Goal: Transaction & Acquisition: Download file/media

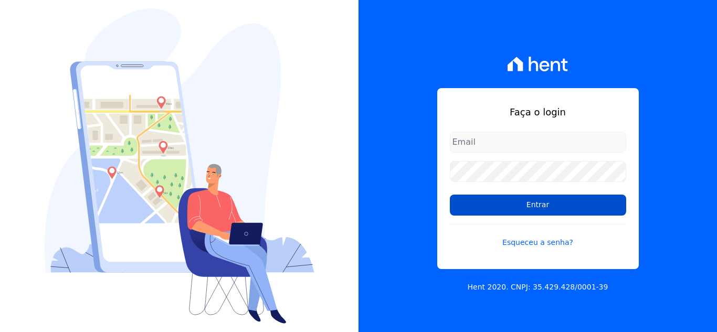
type input "cabralempreendimentoscomercial@gmail.com"
click at [523, 201] on input "Entrar" at bounding box center [538, 205] width 176 height 21
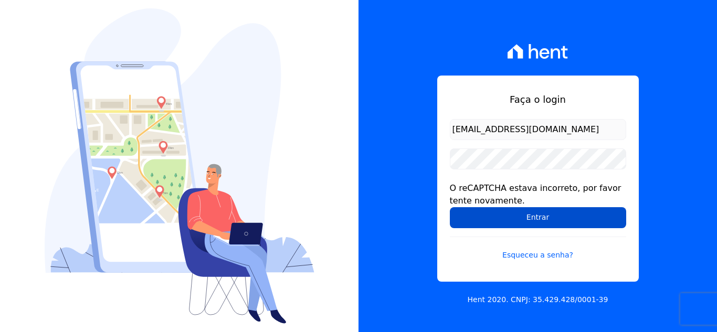
click at [551, 226] on input "Entrar" at bounding box center [538, 217] width 176 height 21
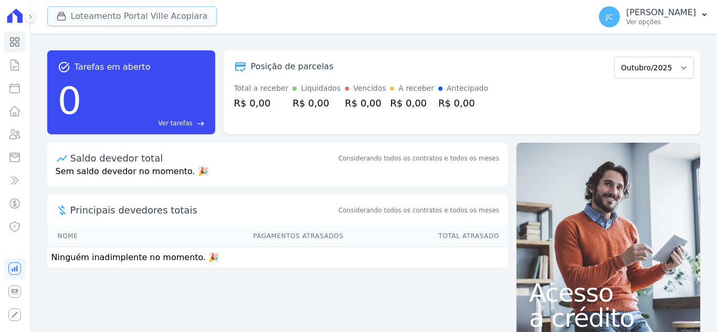
drag, startPoint x: 120, startPoint y: 13, endPoint x: 120, endPoint y: 22, distance: 8.9
click at [120, 13] on button "Loteamento Portal Ville Acopiara" at bounding box center [131, 16] width 169 height 20
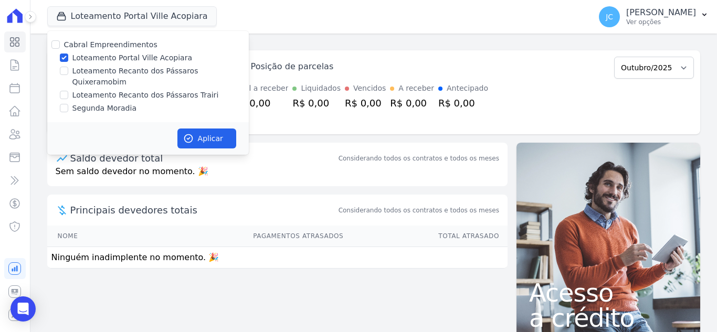
click at [98, 57] on label "Loteamento Portal Ville Acopiara" at bounding box center [132, 57] width 120 height 11
click at [68, 57] on input "Loteamento Portal Ville Acopiara" at bounding box center [64, 58] width 8 height 8
checkbox input "false"
click at [95, 65] on div "Cabral Empreendimentos Loteamento Portal Ville Acopiara Loteamento Recanto dos …" at bounding box center [147, 76] width 201 height 91
click at [80, 72] on label "Loteamento Recanto dos Pássaros Quixeramobim" at bounding box center [160, 77] width 176 height 22
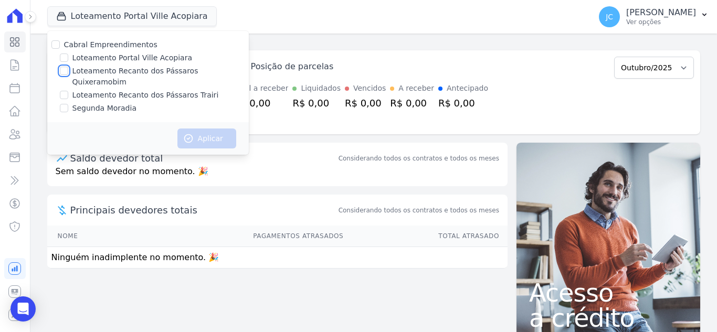
click at [68, 72] on input "Loteamento Recanto dos Pássaros Quixeramobim" at bounding box center [64, 71] width 8 height 8
checkbox input "true"
click at [188, 129] on button "Aplicar" at bounding box center [206, 139] width 59 height 20
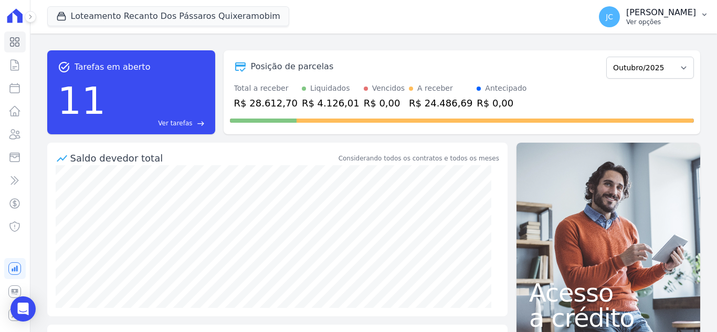
click at [663, 25] on p "Ver opções" at bounding box center [661, 22] width 70 height 8
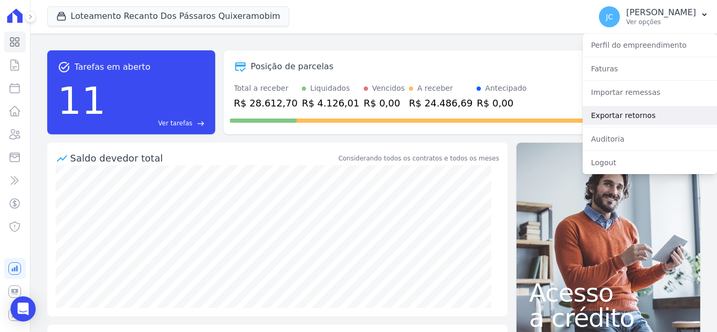
click at [654, 119] on link "Exportar retornos" at bounding box center [649, 115] width 134 height 19
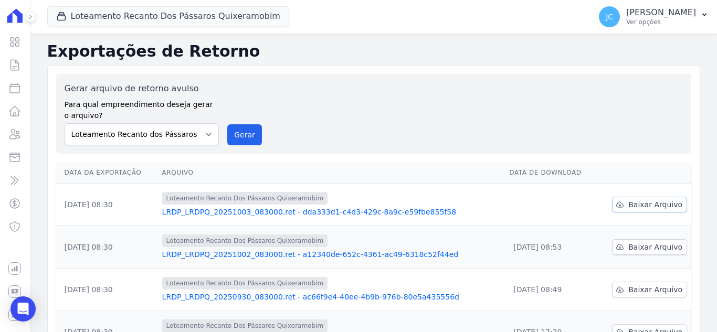
click at [639, 207] on span "Baixar Arquivo" at bounding box center [655, 204] width 54 height 10
click at [210, 20] on button "Loteamento Recanto Dos Pássaros Quixeramobim" at bounding box center [168, 16] width 242 height 20
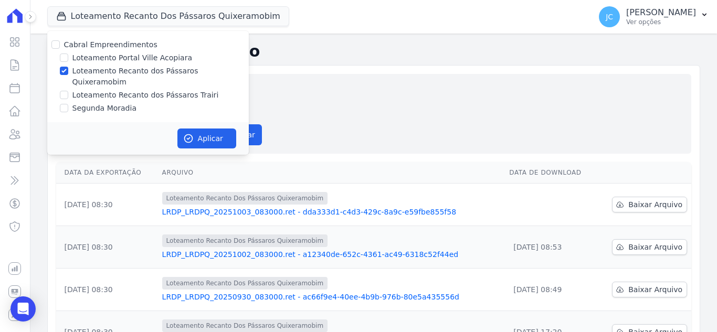
click at [120, 76] on label "Loteamento Recanto dos Pássaros Quixeramobim" at bounding box center [160, 77] width 176 height 22
click at [68, 75] on input "Loteamento Recanto dos Pássaros Quixeramobim" at bounding box center [64, 71] width 8 height 8
checkbox input "false"
click at [113, 90] on label "Loteamento Recanto dos Pássaros Trairi" at bounding box center [145, 95] width 146 height 11
click at [68, 91] on input "Loteamento Recanto dos Pássaros Trairi" at bounding box center [64, 95] width 8 height 8
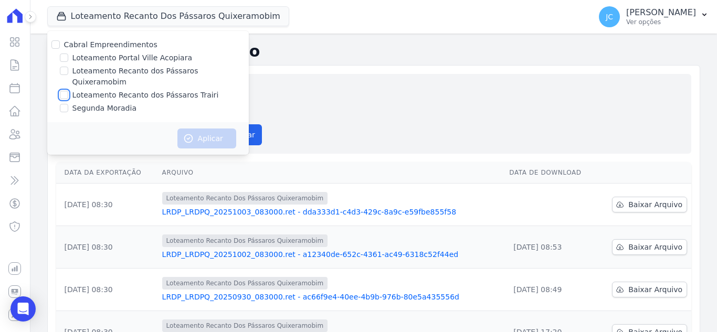
checkbox input "true"
click at [203, 129] on button "Aplicar" at bounding box center [206, 139] width 59 height 20
click at [430, 165] on th "Arquivo" at bounding box center [331, 173] width 347 height 22
